Goal: Transaction & Acquisition: Download file/media

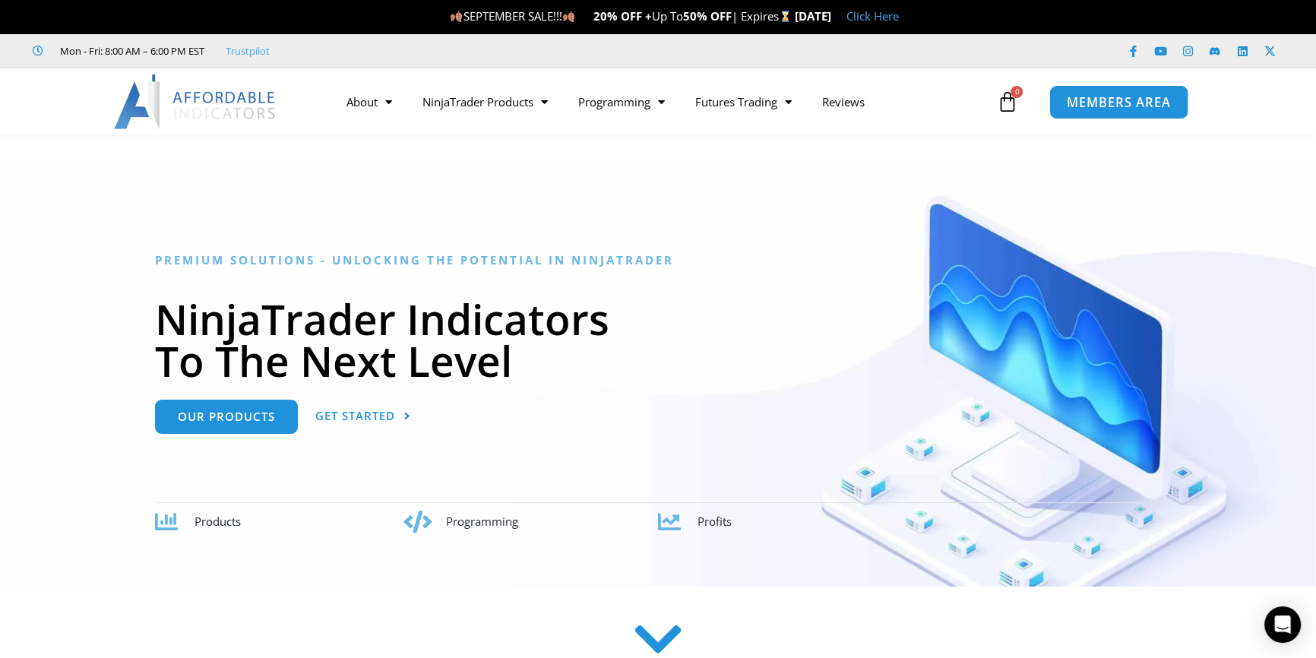
click at [1102, 109] on span "MEMBERS AREA" at bounding box center [1119, 102] width 104 height 13
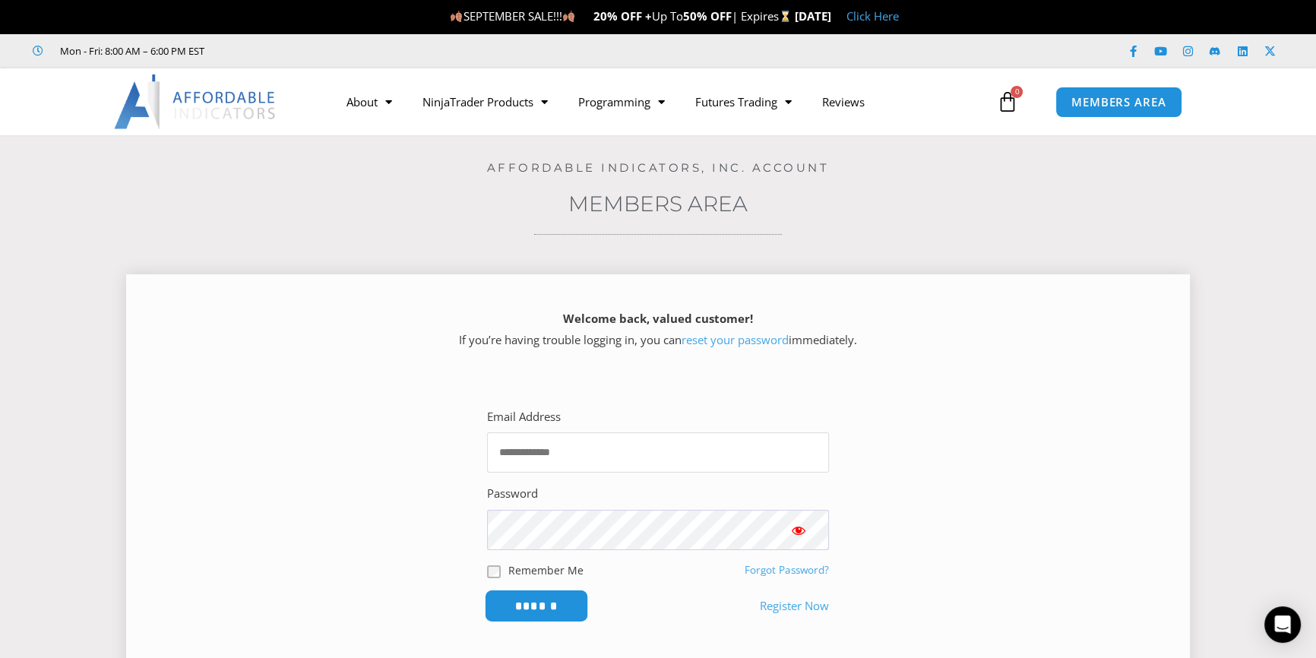
type input "**********"
click at [530, 609] on input "******" at bounding box center [537, 606] width 104 height 33
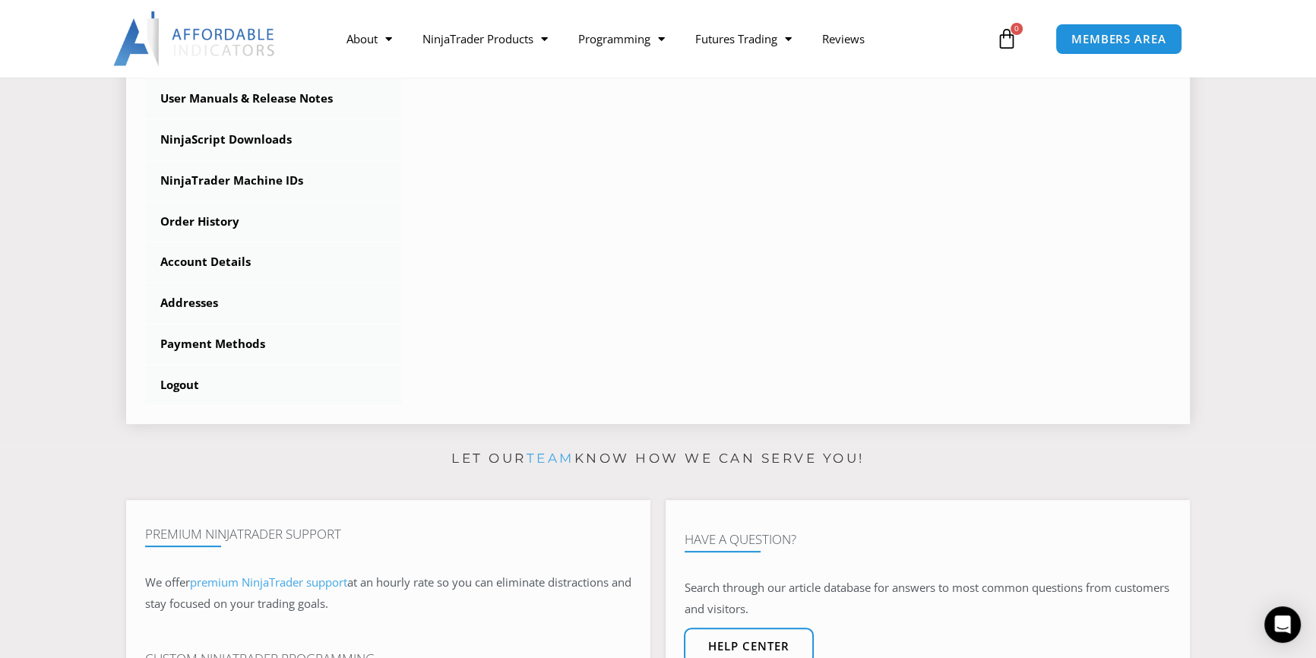
scroll to position [414, 0]
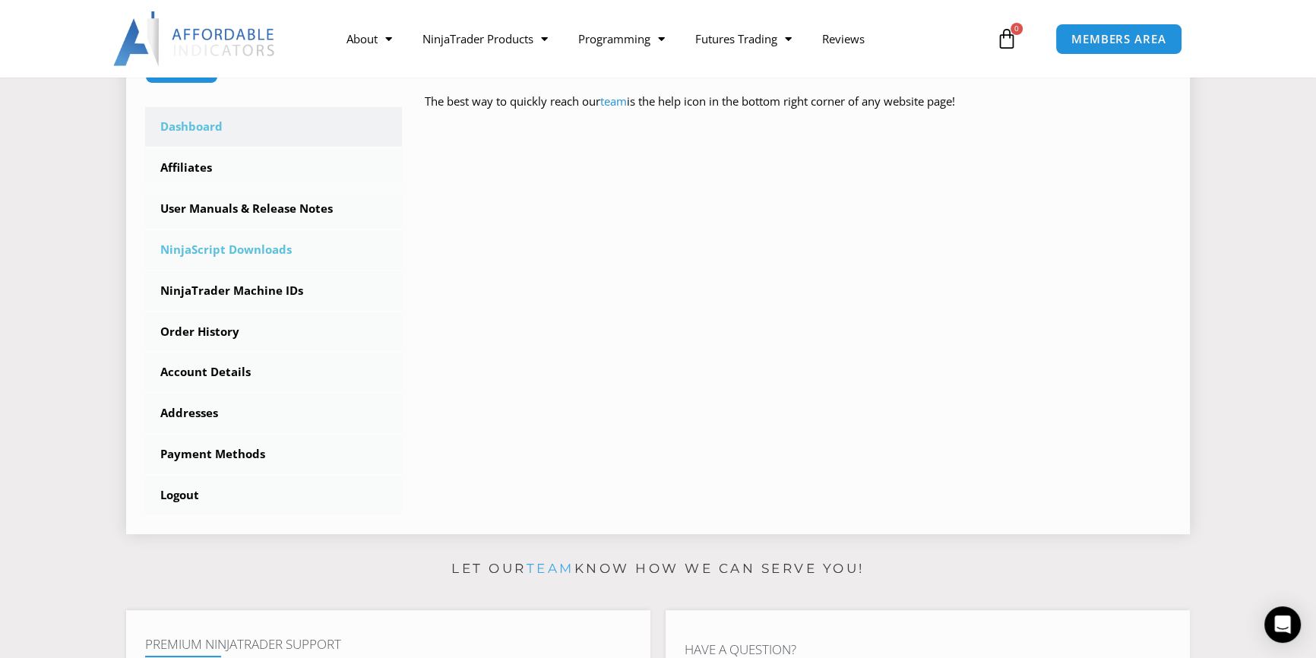
click at [271, 250] on link "NinjaScript Downloads" at bounding box center [273, 250] width 257 height 40
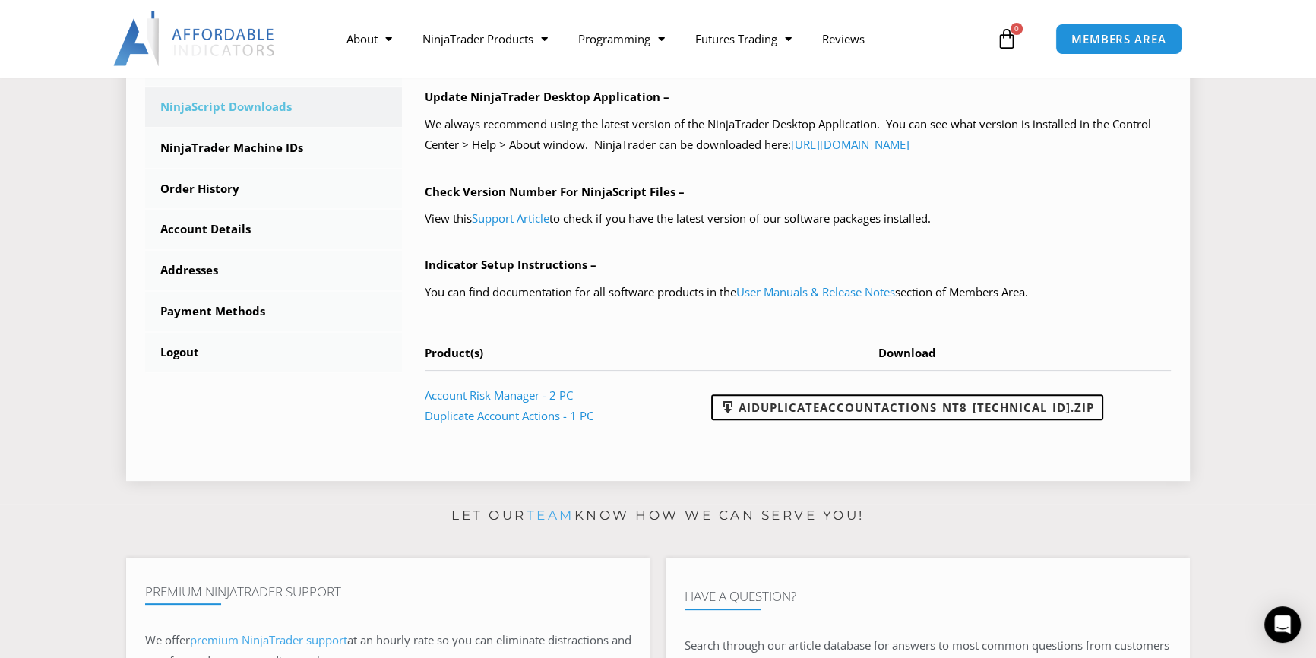
scroll to position [552, 0]
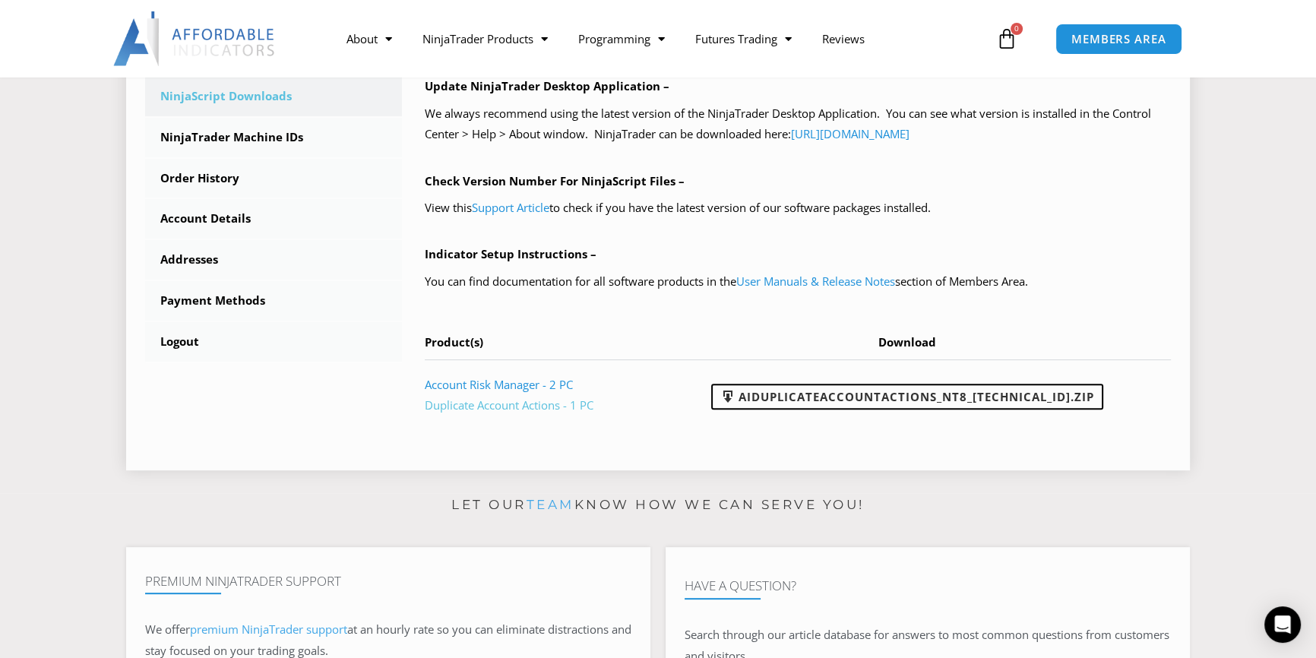
click at [512, 410] on link "Duplicate Account Actions - 1 PC" at bounding box center [509, 404] width 169 height 15
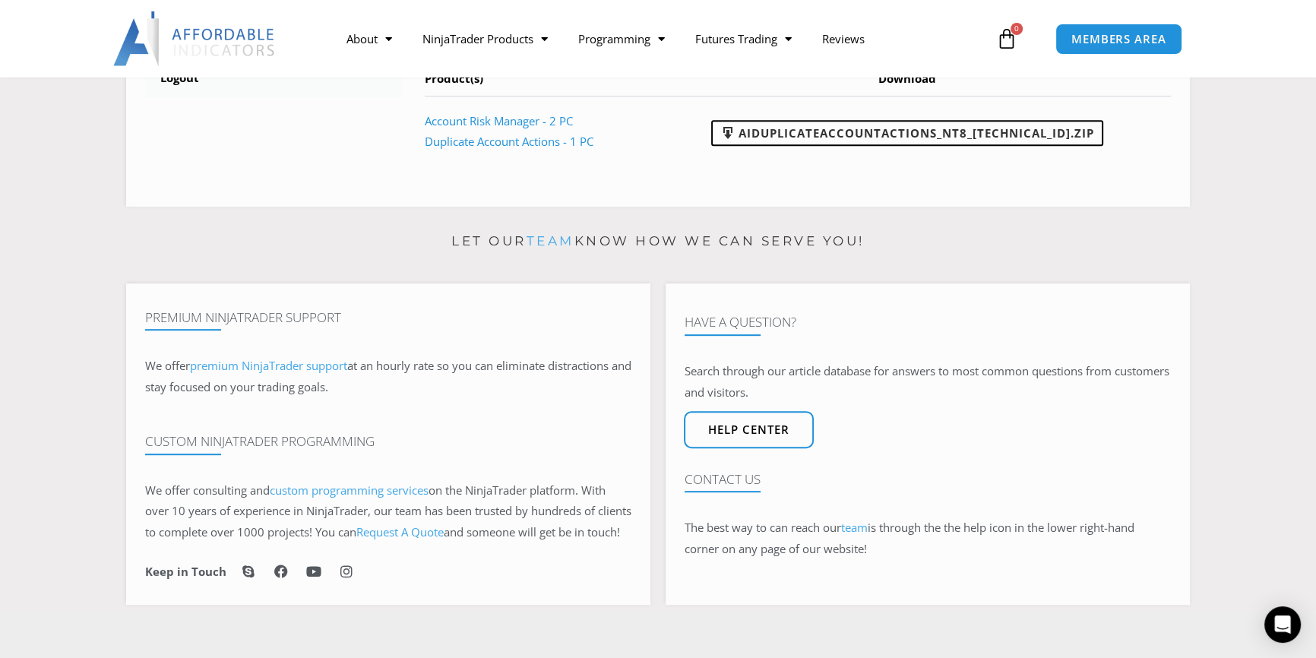
scroll to position [818, 0]
click at [1282, 628] on icon "Open Intercom Messenger" at bounding box center [1282, 625] width 17 height 20
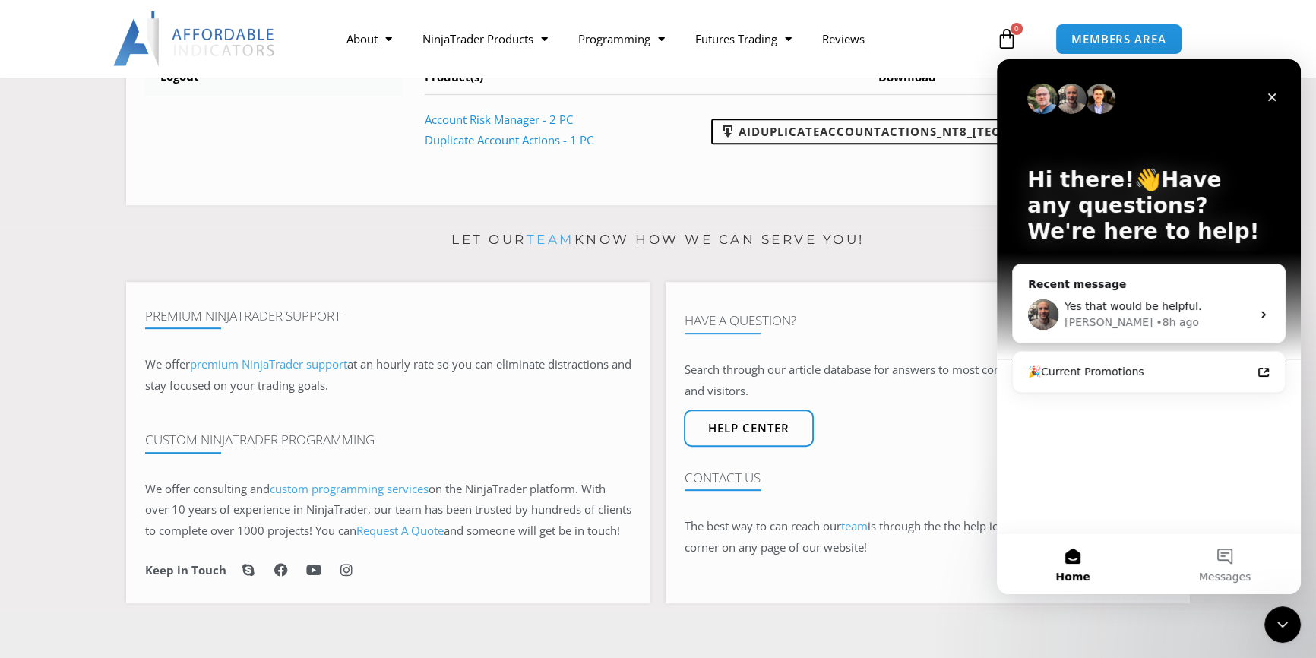
scroll to position [0, 0]
click at [1229, 313] on div "Yes that would be helpful." at bounding box center [1158, 307] width 187 height 16
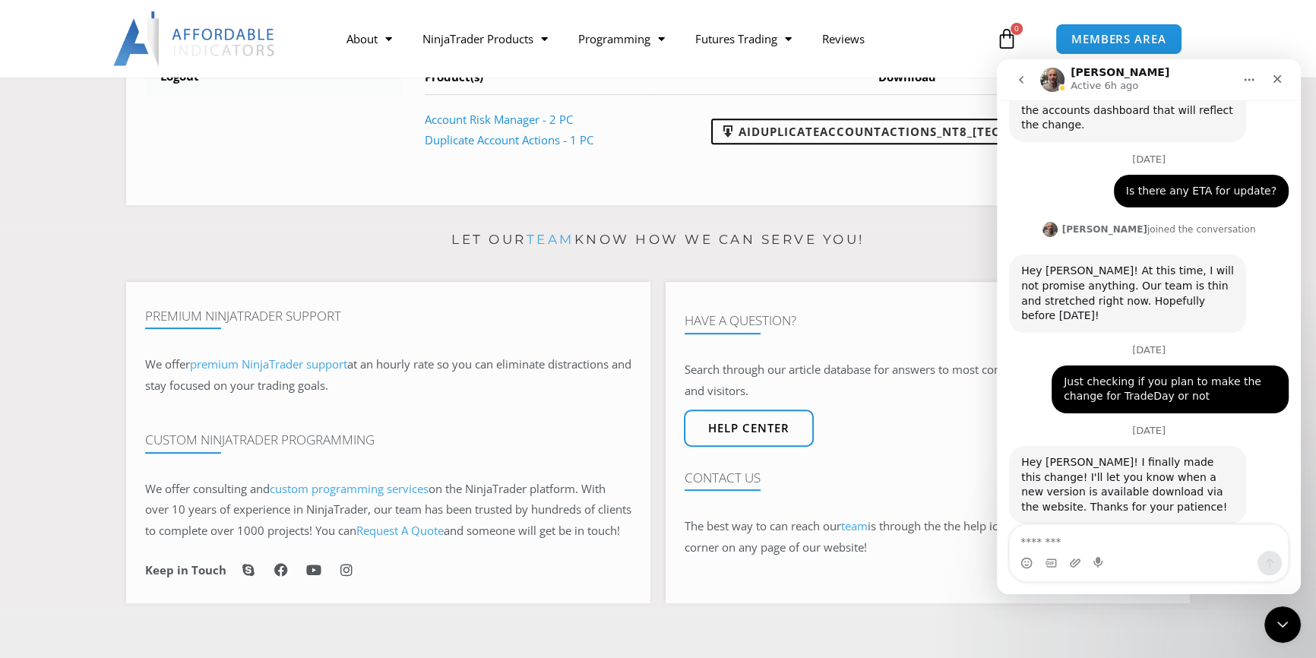
scroll to position [976, 0]
click at [1284, 81] on div "Close" at bounding box center [1277, 78] width 27 height 27
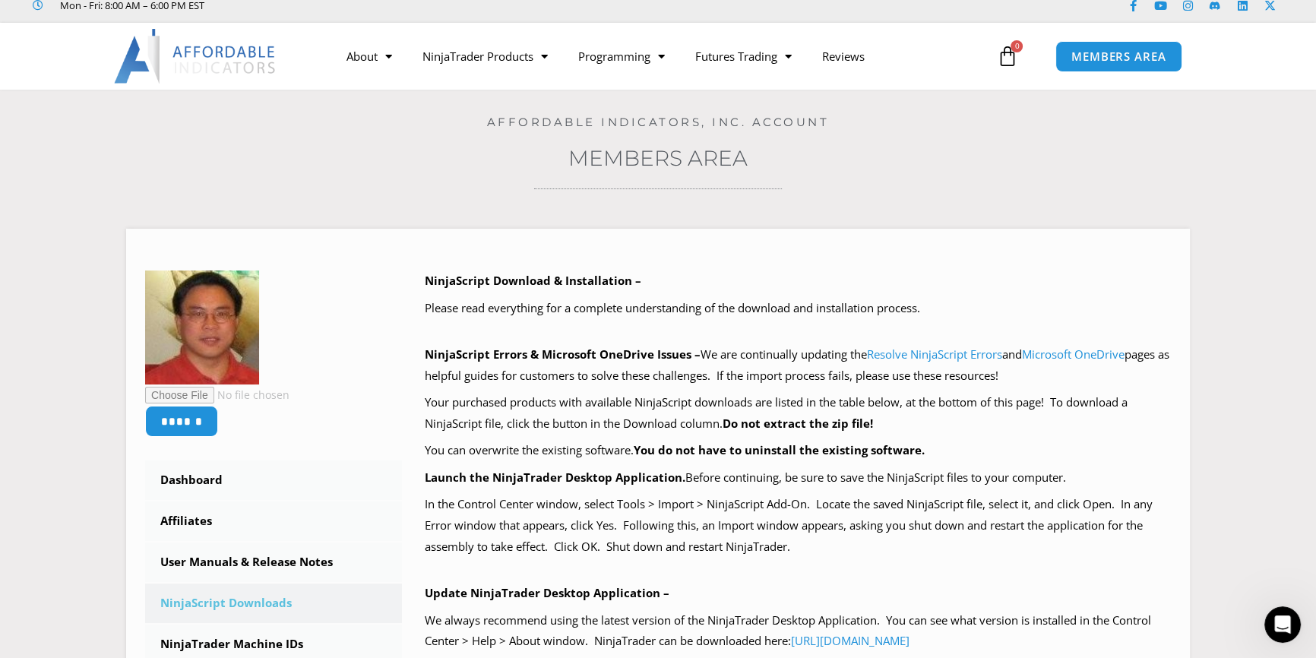
scroll to position [0, 0]
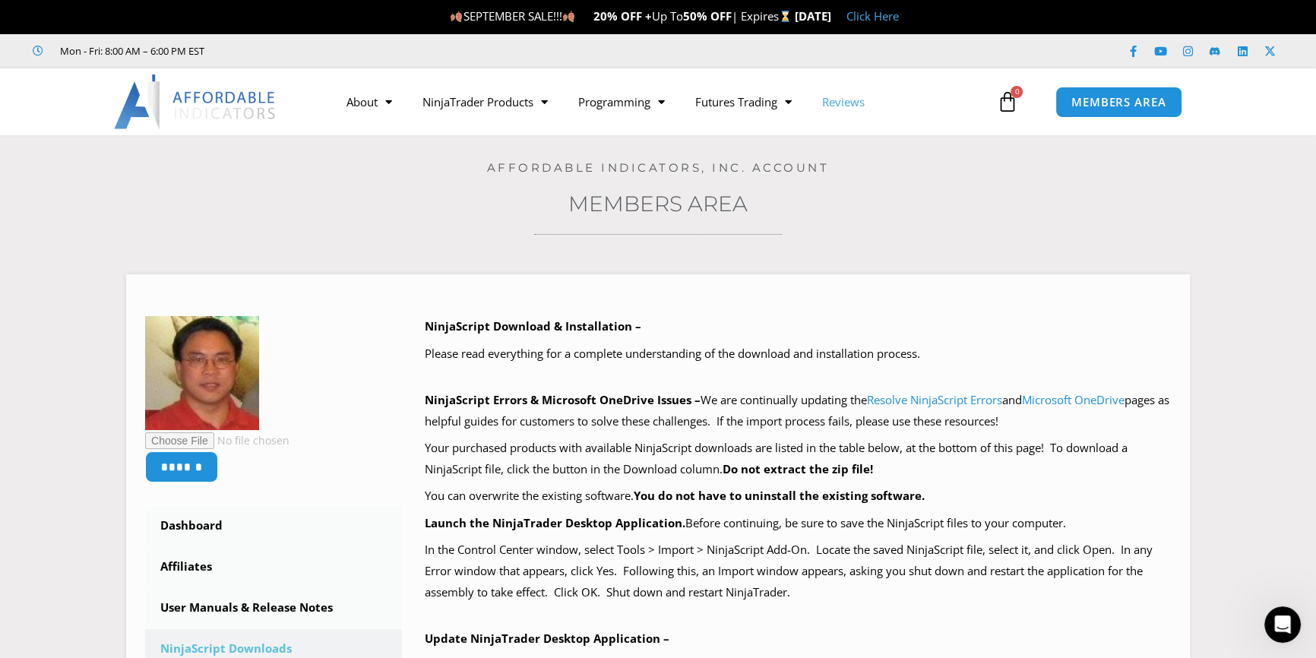
click at [844, 109] on link "Reviews" at bounding box center [843, 101] width 73 height 35
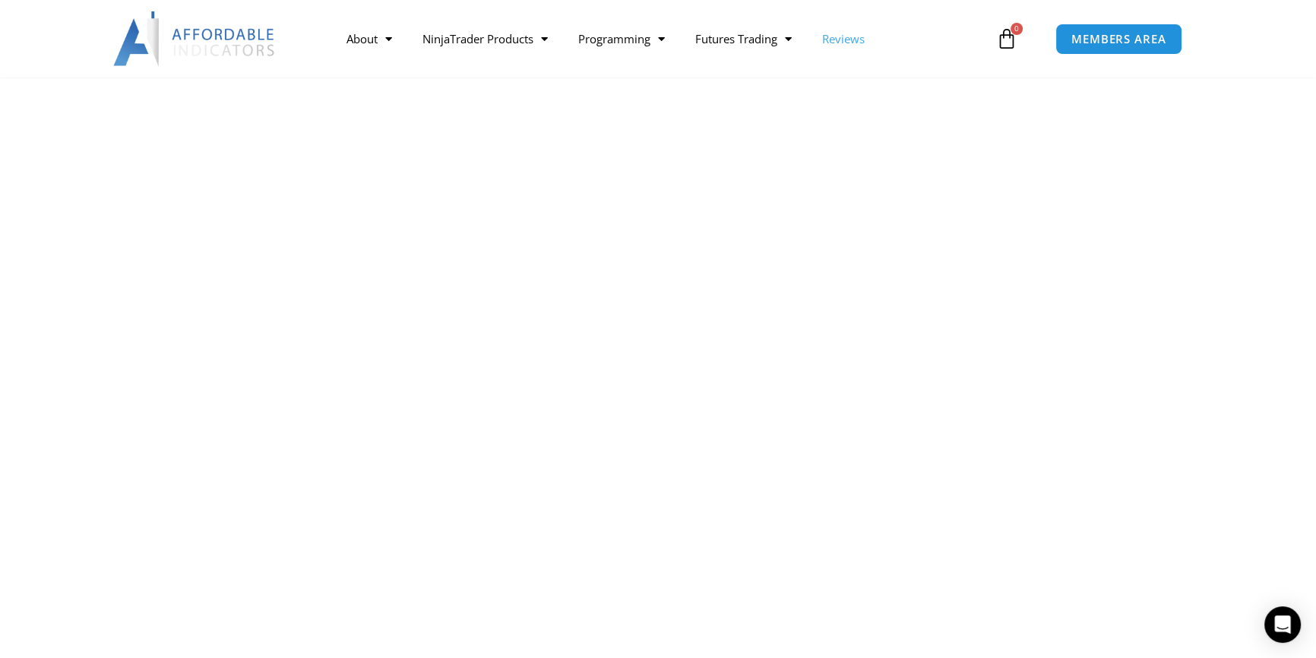
scroll to position [760, 0]
